Goal: Subscribe to service/newsletter: Subscribe to service/newsletter

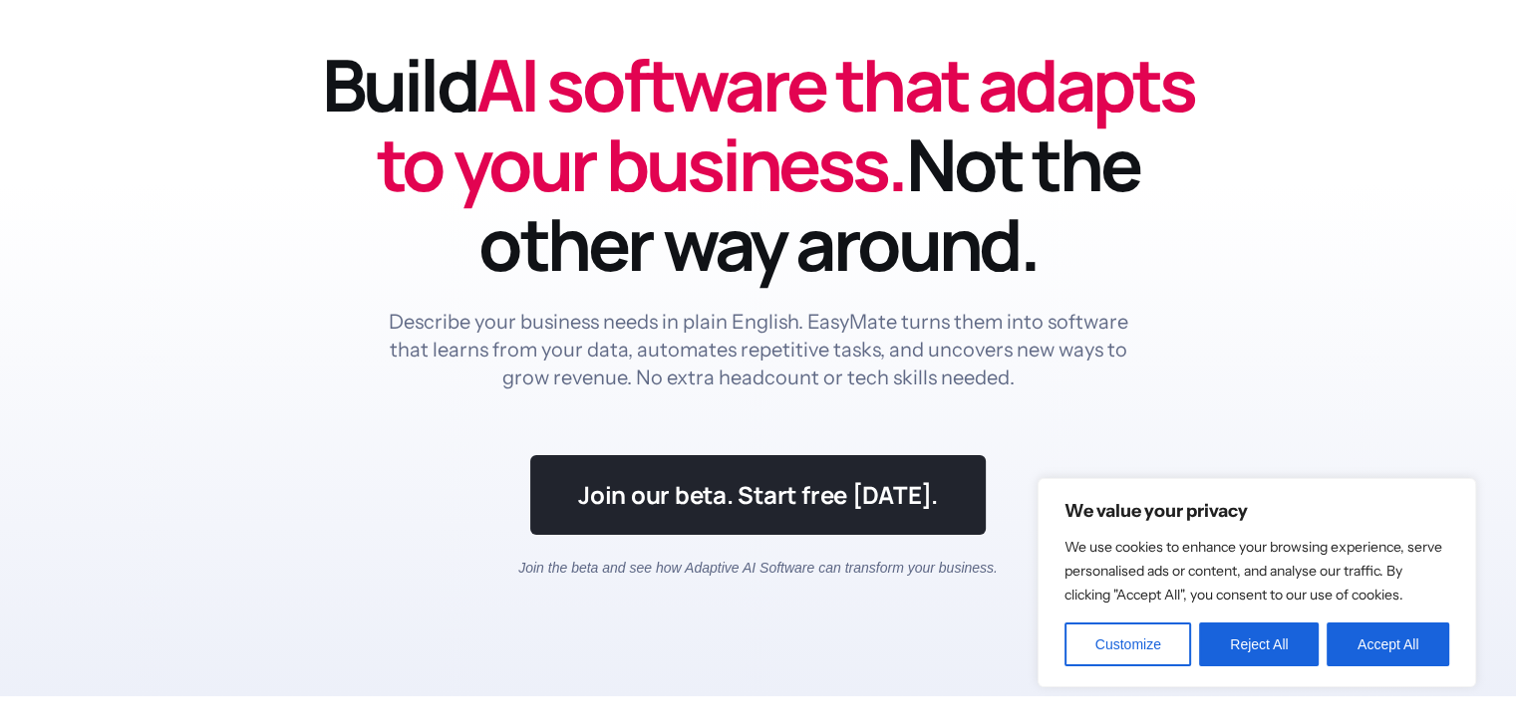
scroll to position [112, 0]
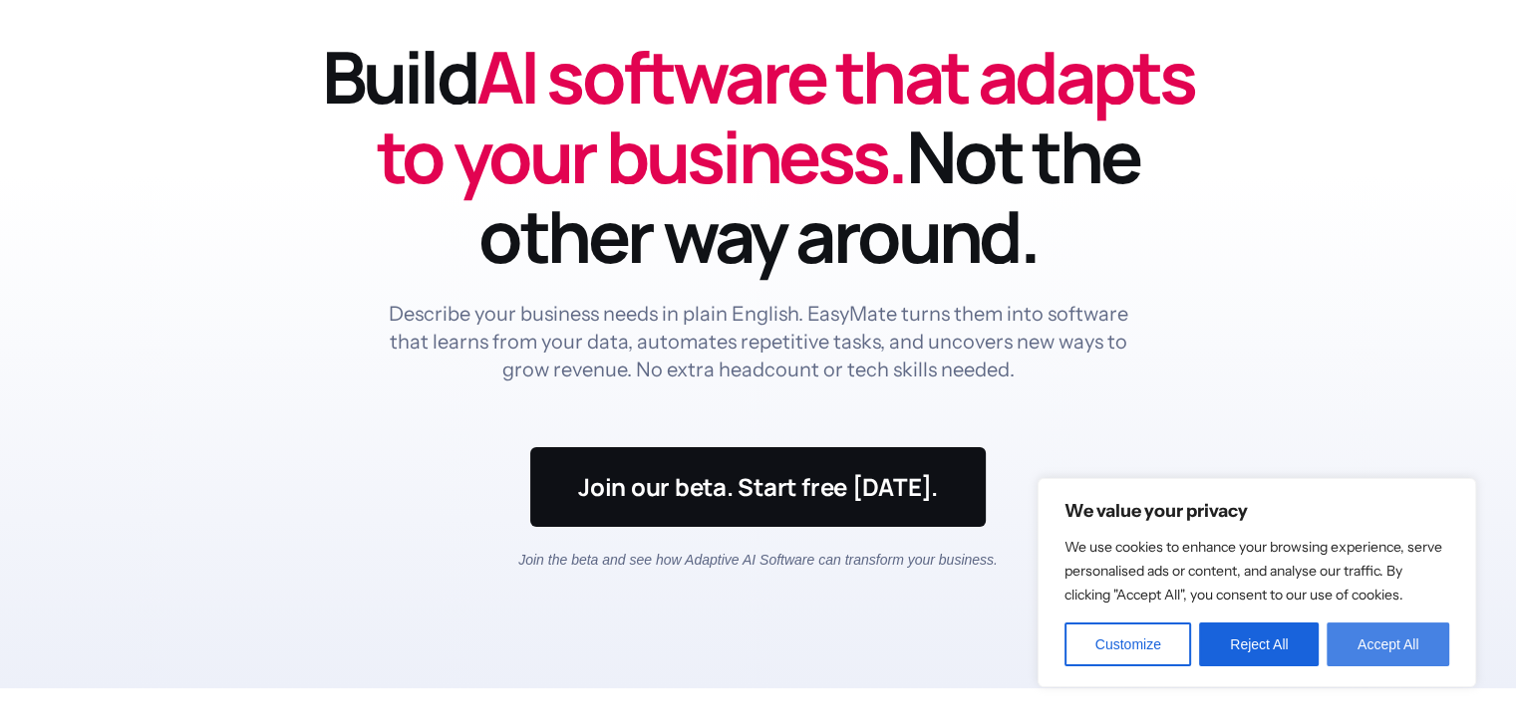
click at [1348, 640] on button "Accept All" at bounding box center [1387, 645] width 123 height 44
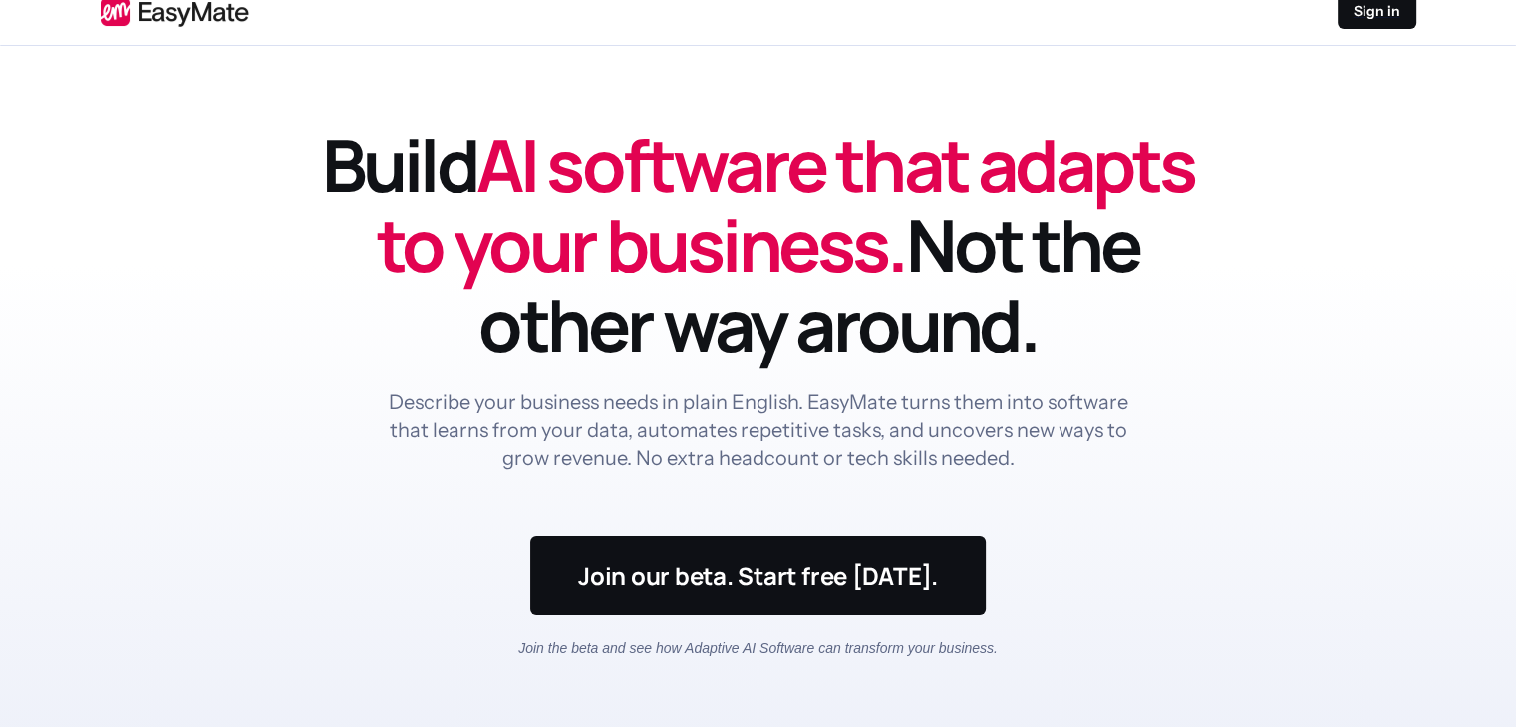
scroll to position [0, 0]
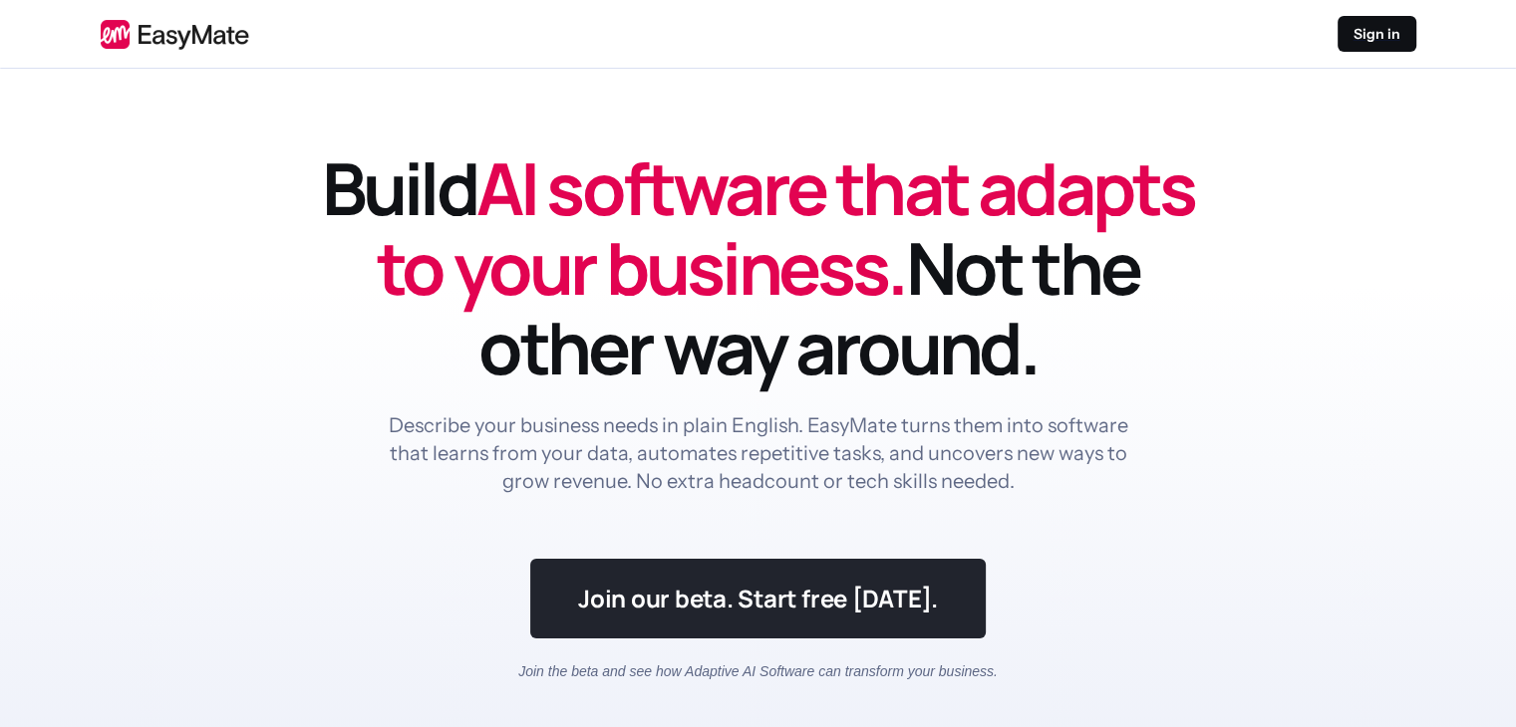
click at [827, 608] on link at bounding box center [757, 599] width 455 height 80
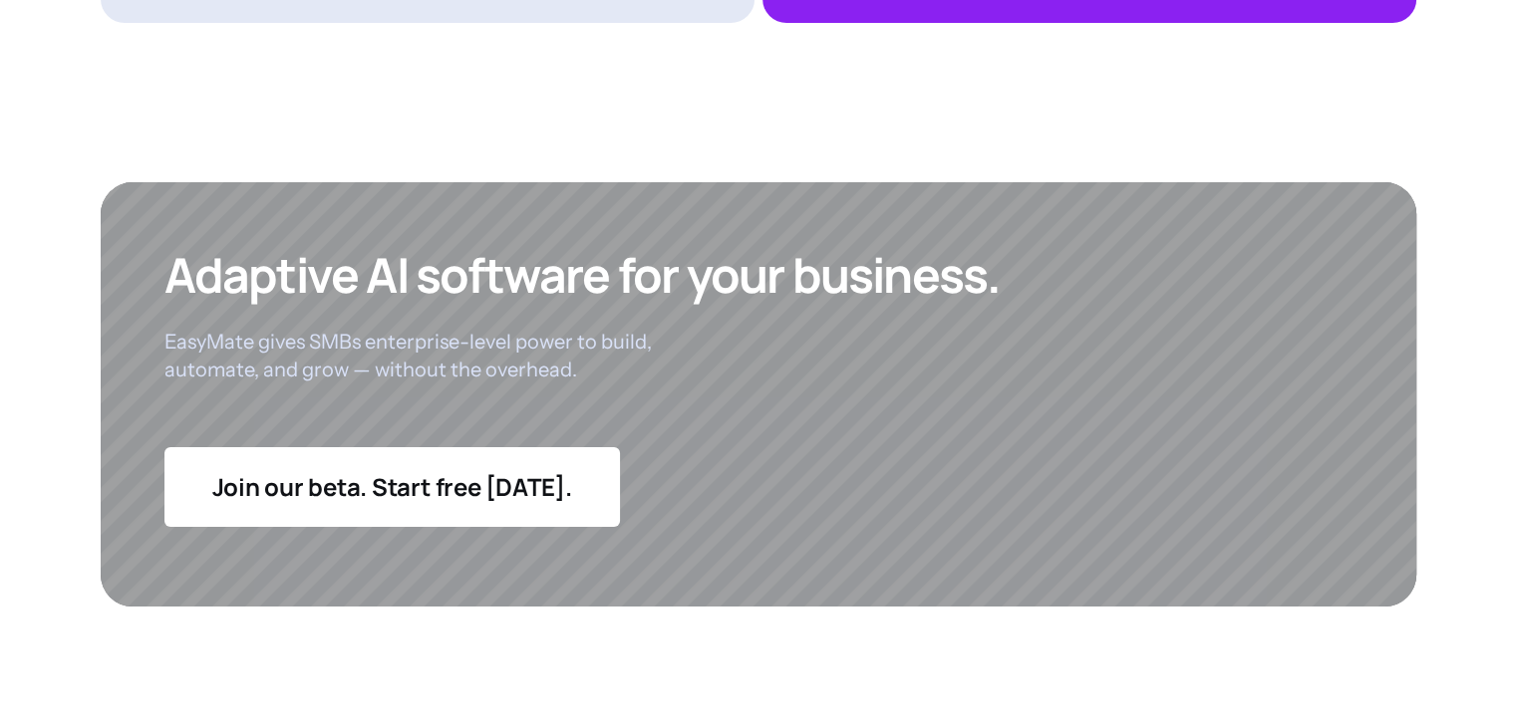
scroll to position [7743, 0]
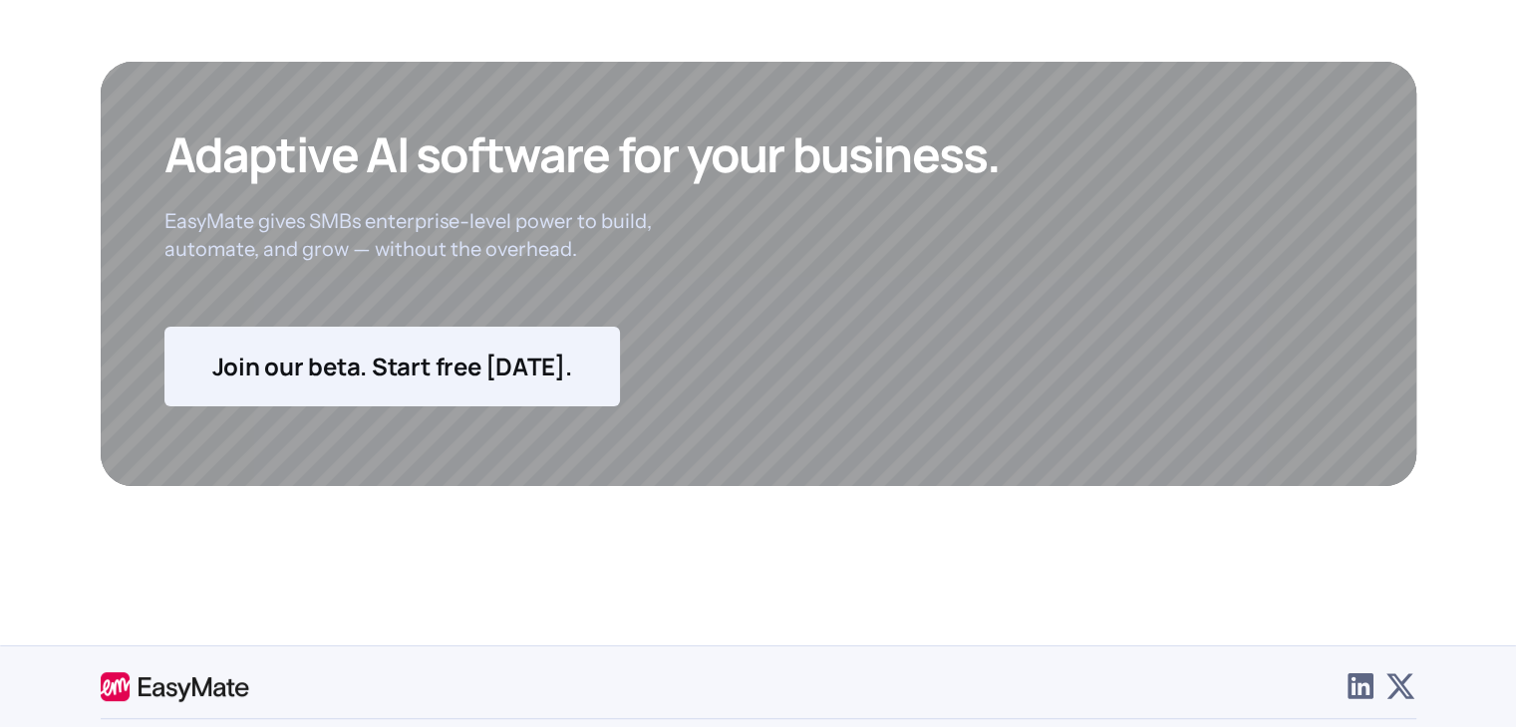
click at [436, 377] on link at bounding box center [391, 367] width 455 height 80
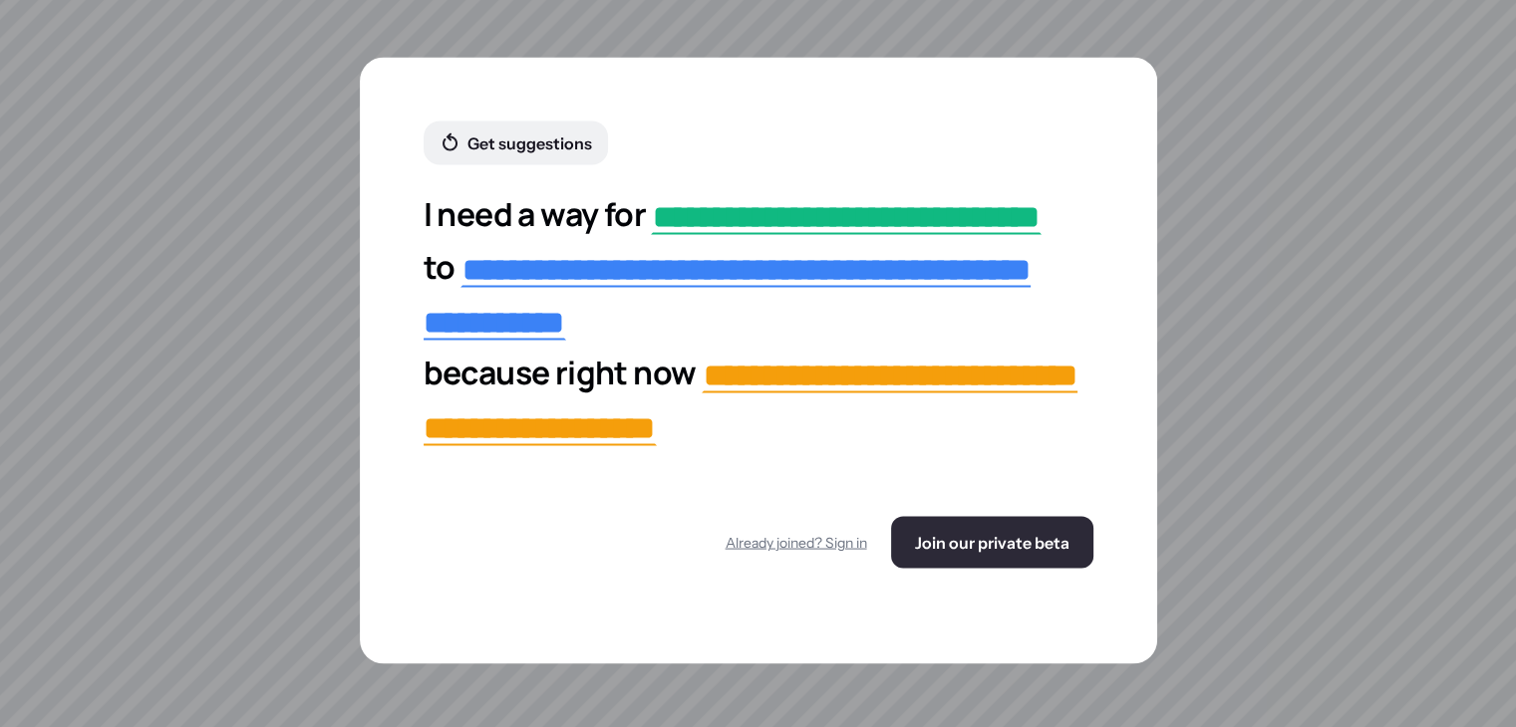
click at [1000, 533] on span "Join our private beta" at bounding box center [992, 543] width 154 height 20
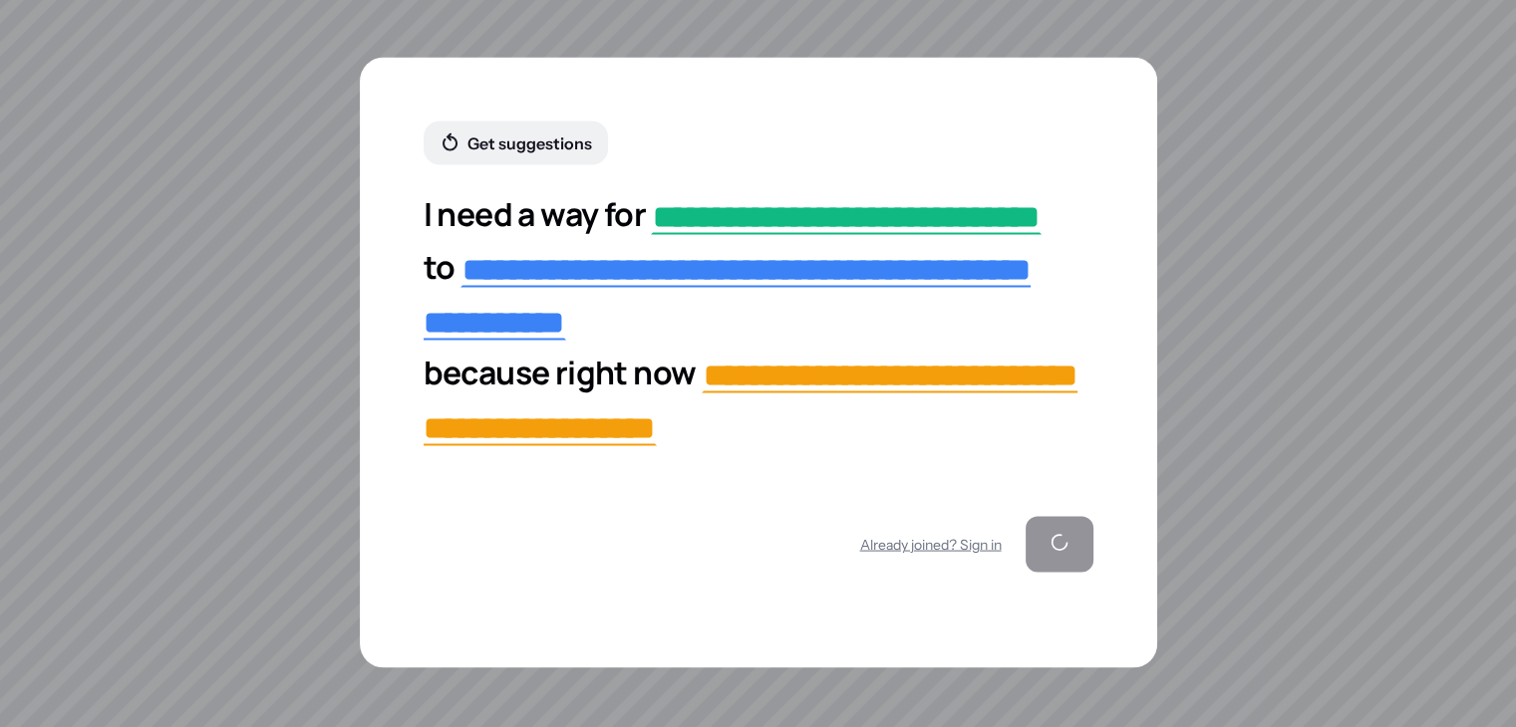
scroll to position [3797, 0]
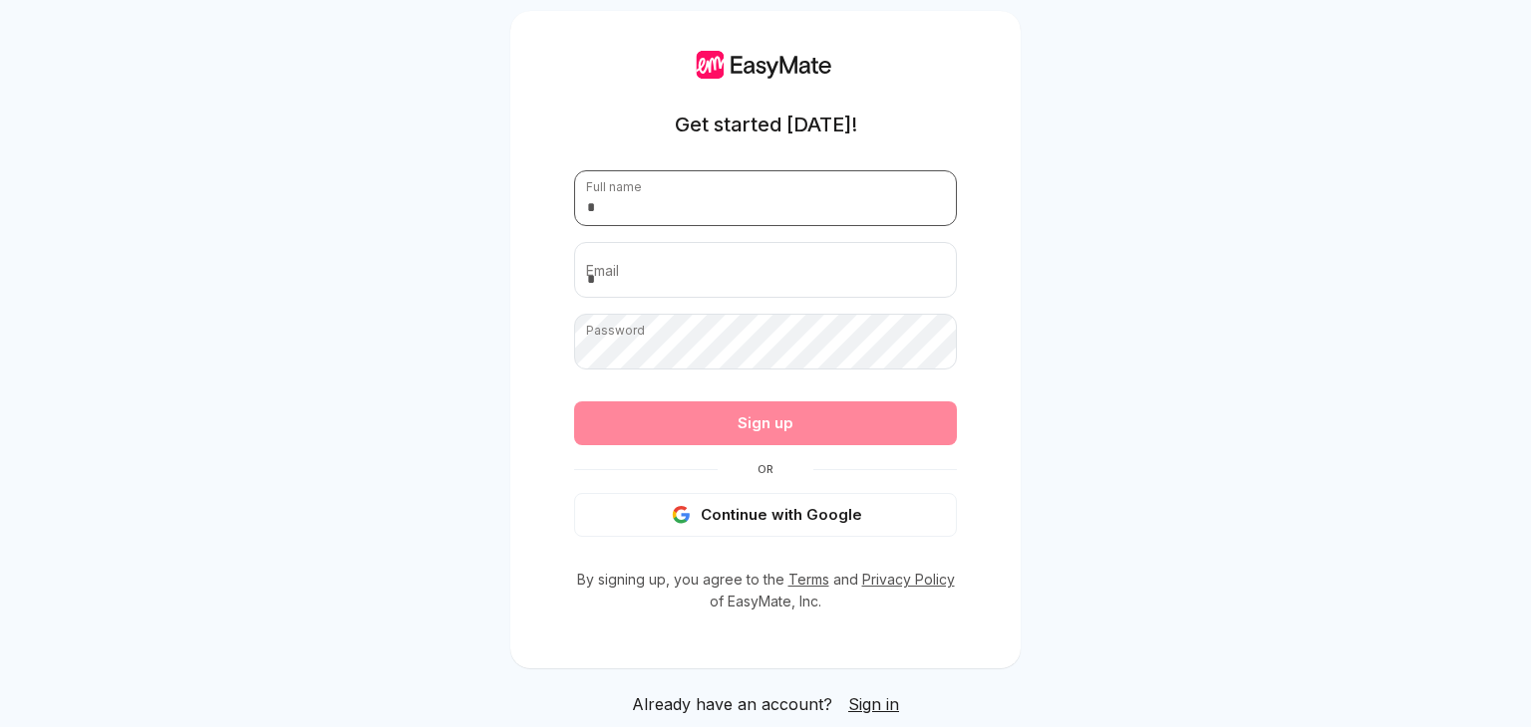
click at [682, 202] on input "text" at bounding box center [765, 198] width 383 height 56
type input "**********"
click at [1108, 211] on div "**********" at bounding box center [765, 363] width 1531 height 727
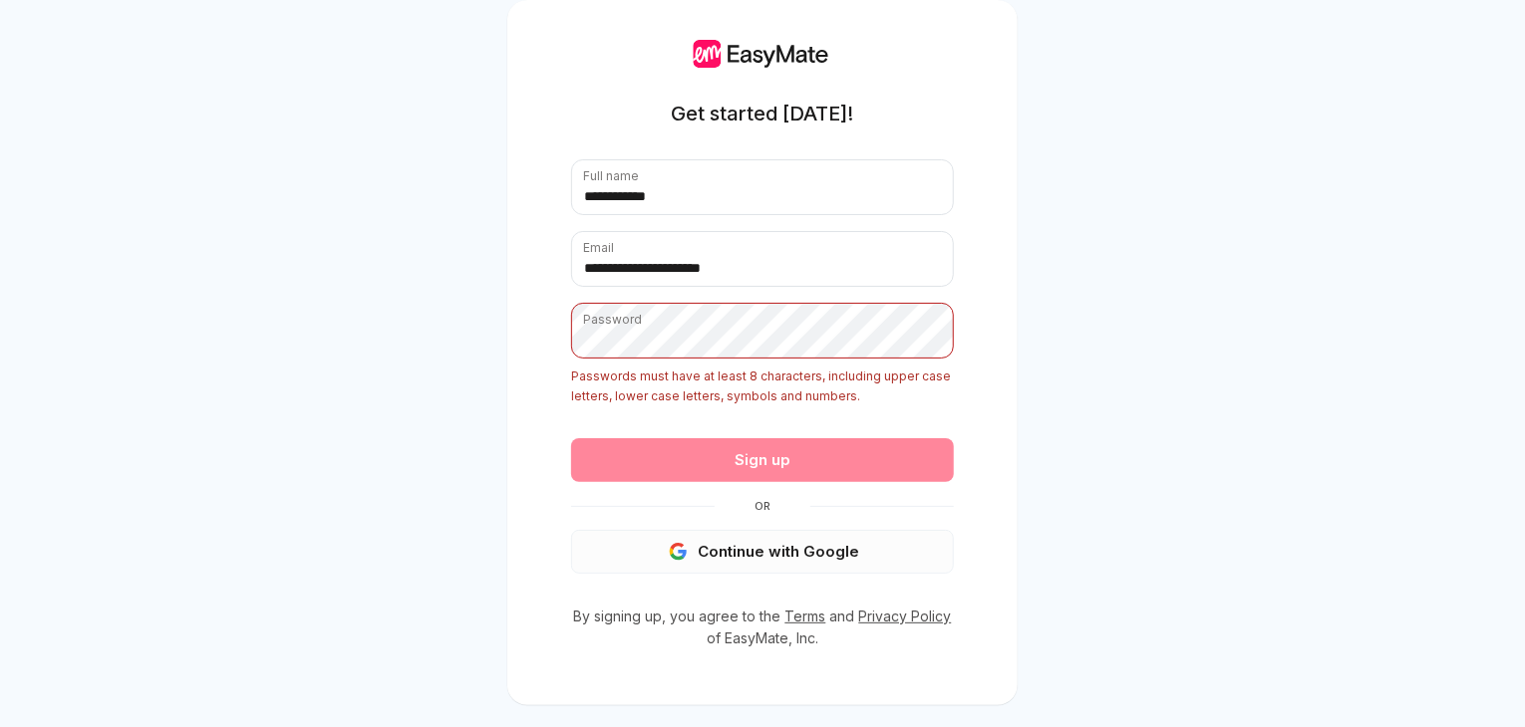
click at [841, 567] on button "Continue with Google" at bounding box center [762, 552] width 383 height 44
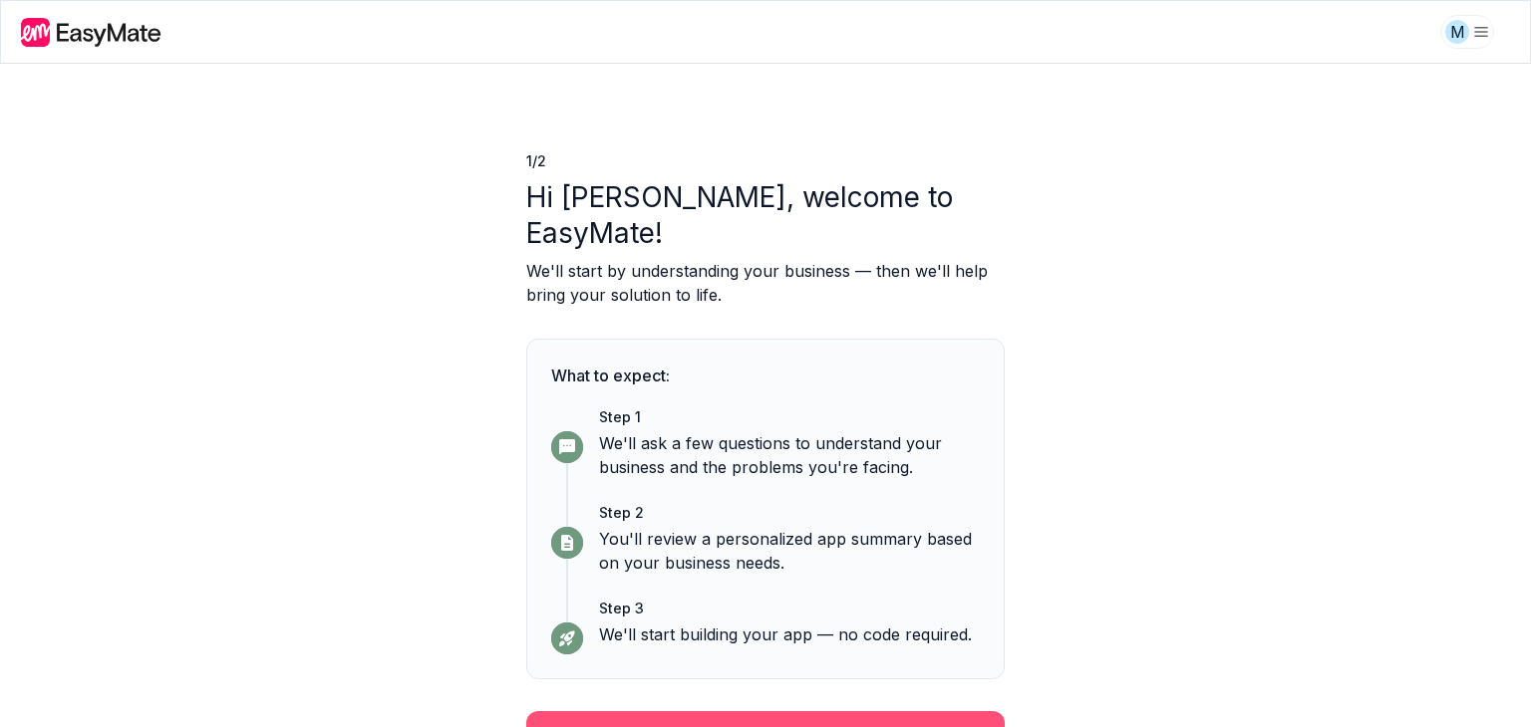
click at [749, 711] on button "Continue" at bounding box center [765, 737] width 478 height 52
